Goal: Information Seeking & Learning: Learn about a topic

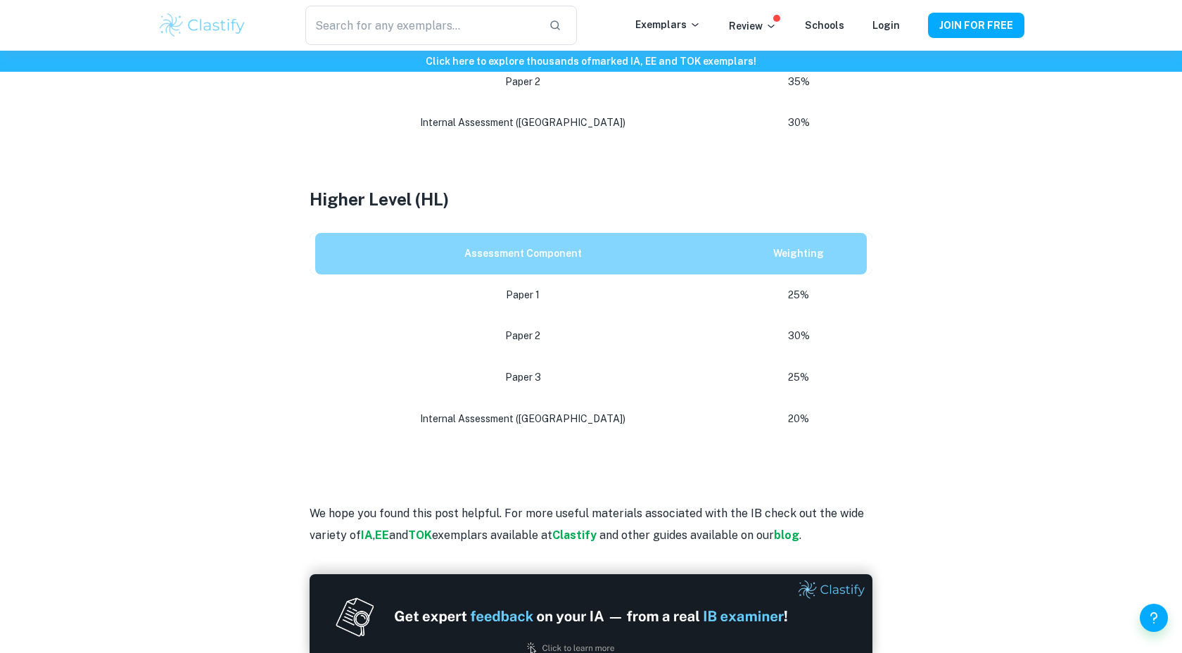
scroll to position [830, 0]
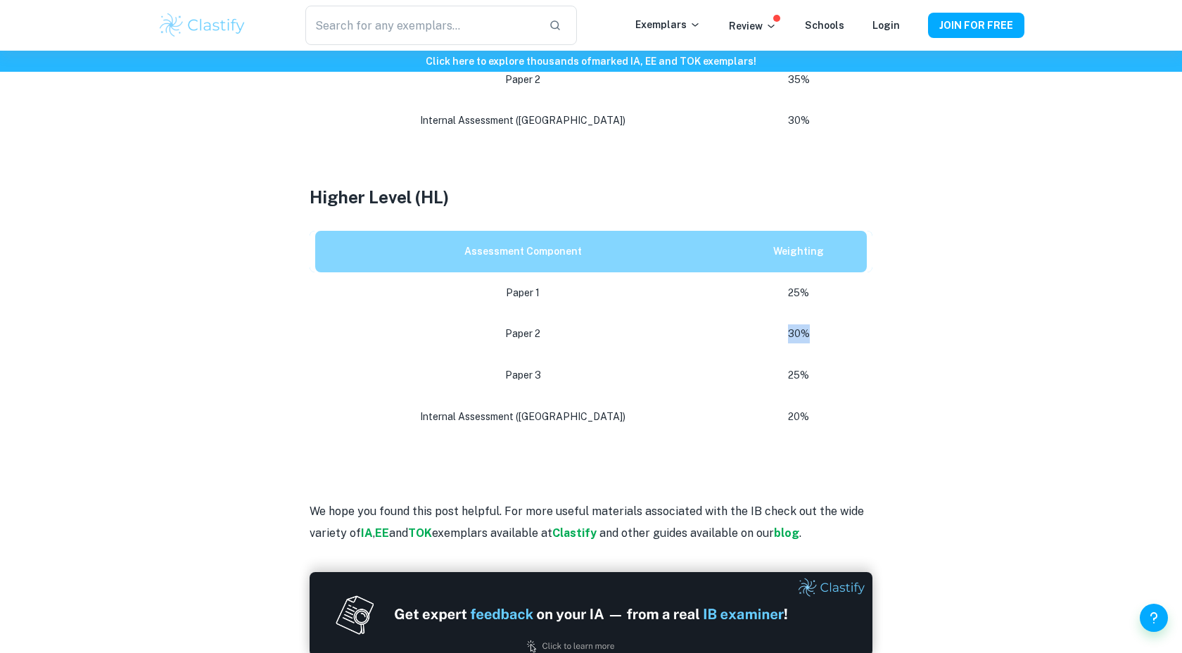
drag, startPoint x: 748, startPoint y: 331, endPoint x: 868, endPoint y: 332, distance: 119.6
click at [867, 332] on td "30%" at bounding box center [801, 333] width 142 height 41
click at [881, 362] on div "IB Business Management Paper Weighting By [PERSON_NAME] • [DATE] Get feedback o…" at bounding box center [591, 31] width 866 height 1506
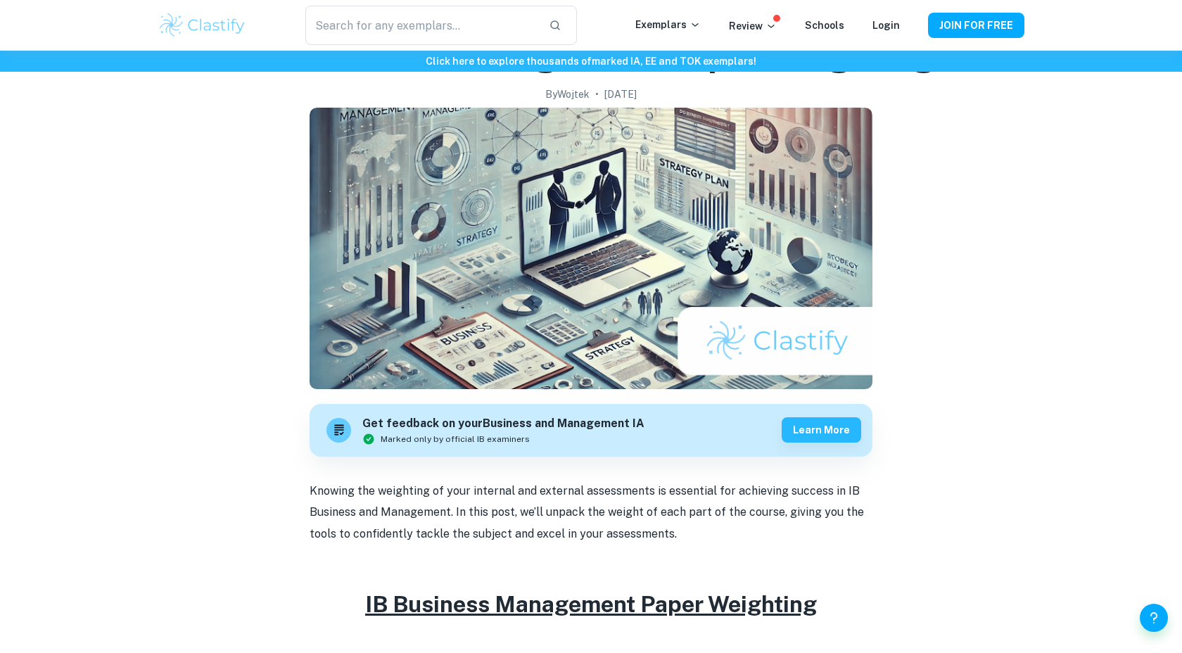
scroll to position [847, 0]
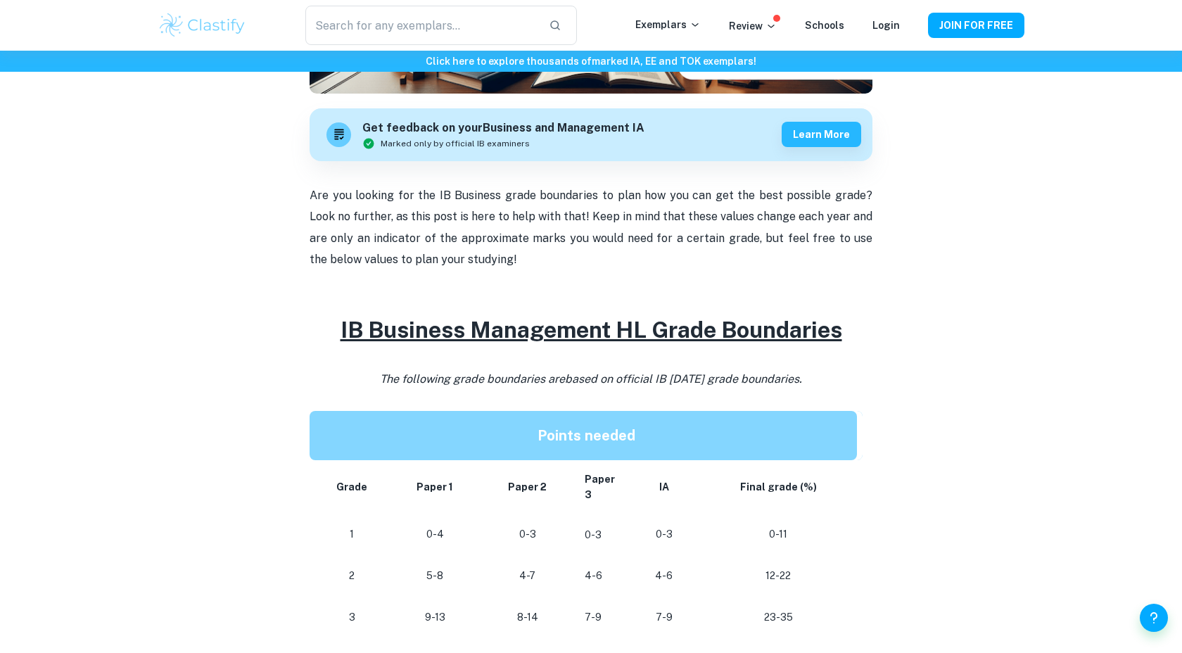
scroll to position [385, 0]
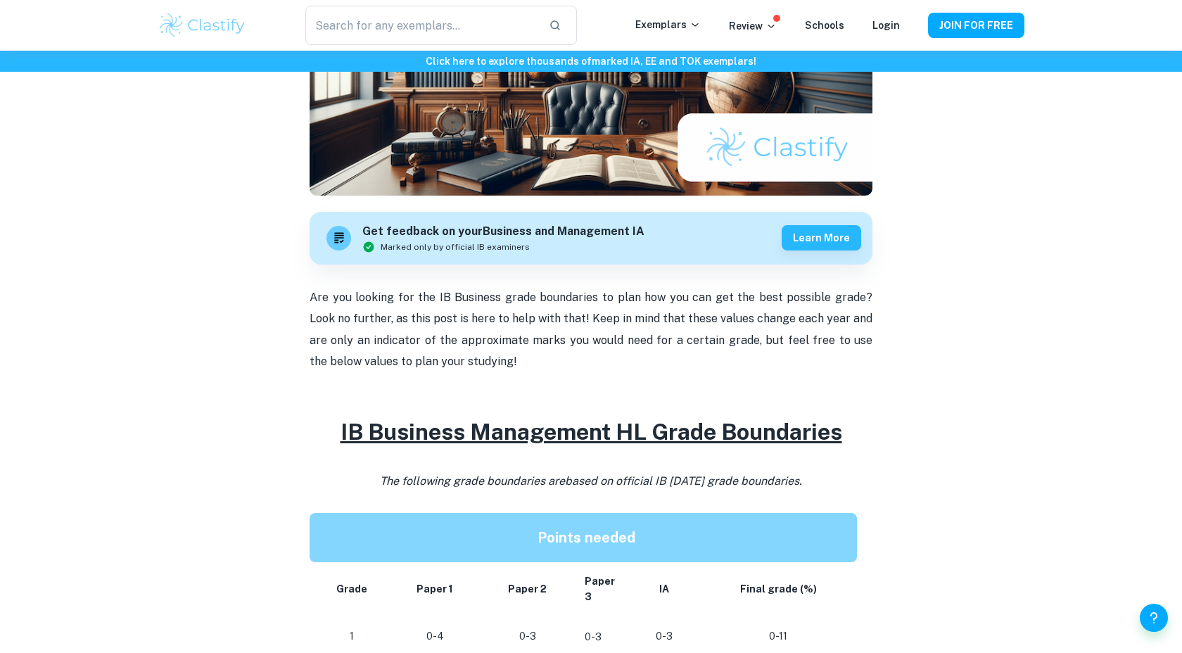
scroll to position [694, 0]
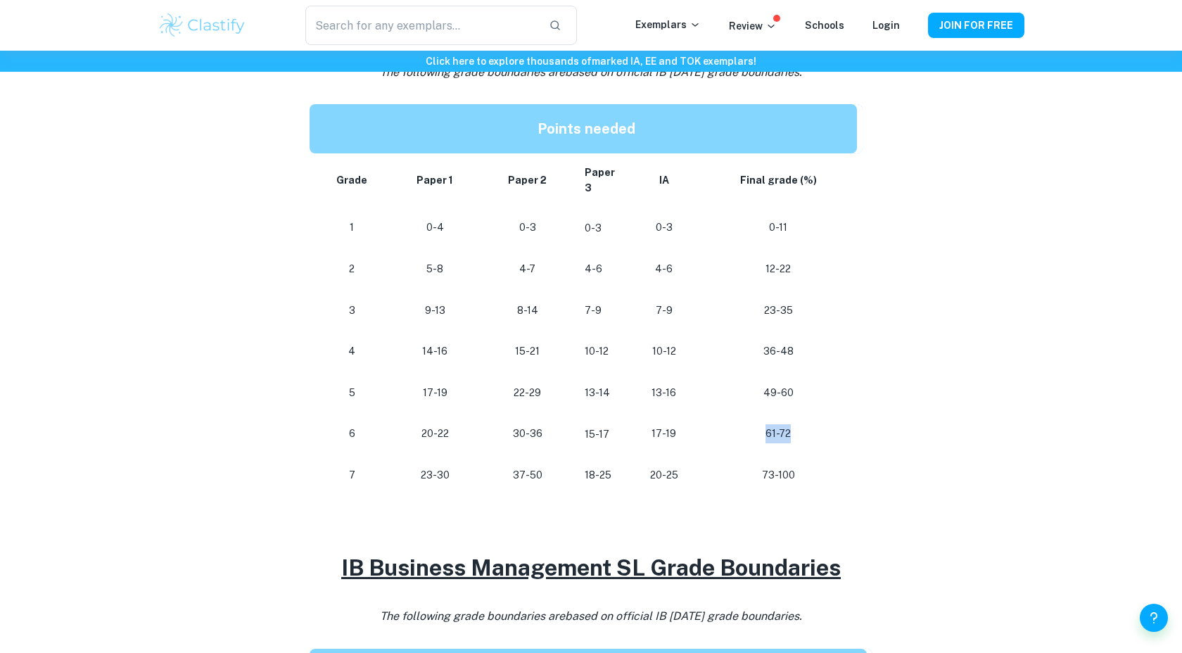
drag, startPoint x: 767, startPoint y: 437, endPoint x: 789, endPoint y: 437, distance: 22.5
click at [789, 437] on p "61-72" at bounding box center [777, 433] width 135 height 19
click at [835, 409] on td "49-60" at bounding box center [780, 392] width 163 height 41
